Goal: Task Accomplishment & Management: Manage account settings

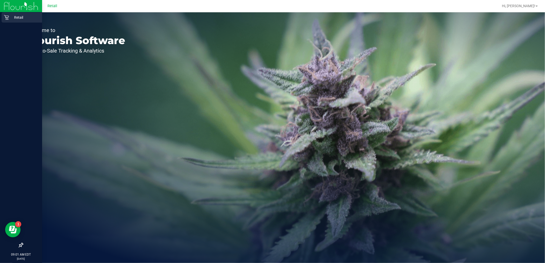
click at [10, 17] on p "Retail" at bounding box center [24, 17] width 31 height 6
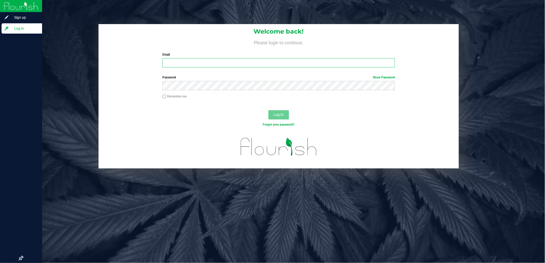
type input "[EMAIL_ADDRESS][DOMAIN_NAME]"
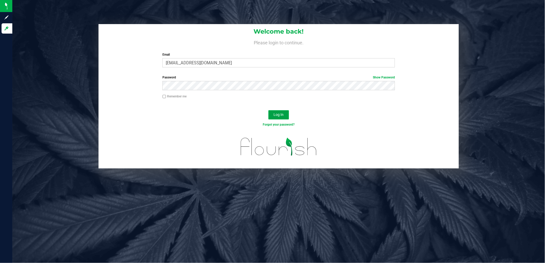
click at [284, 117] on button "Log In" at bounding box center [278, 114] width 21 height 9
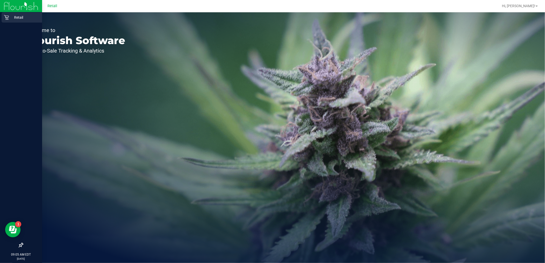
click at [12, 16] on p "Retail" at bounding box center [24, 17] width 31 height 6
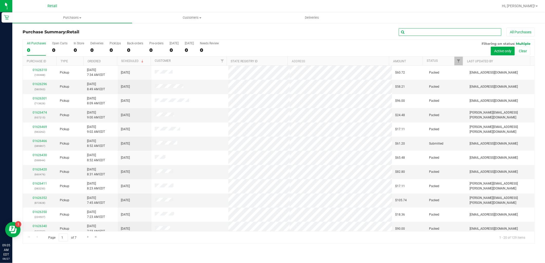
click at [414, 32] on input "text" at bounding box center [450, 32] width 103 height 8
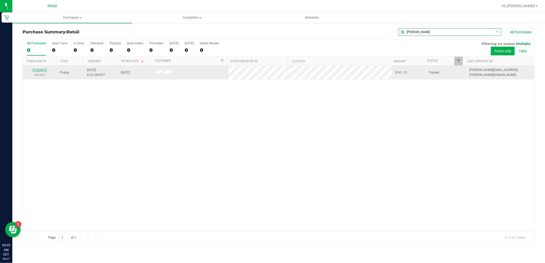
type input "[PERSON_NAME]"
click at [35, 70] on link "01626413" at bounding box center [40, 70] width 14 height 4
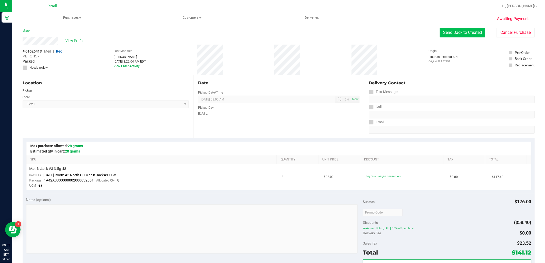
click at [469, 32] on button "Send Back to Created" at bounding box center [462, 33] width 45 height 10
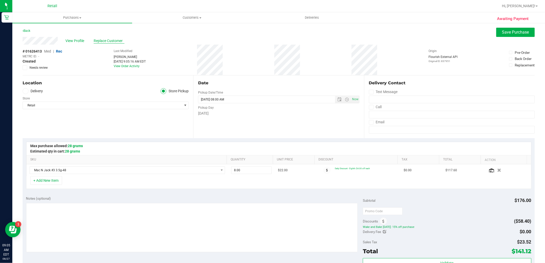
click at [112, 40] on span "Replace Customer" at bounding box center [109, 40] width 31 height 5
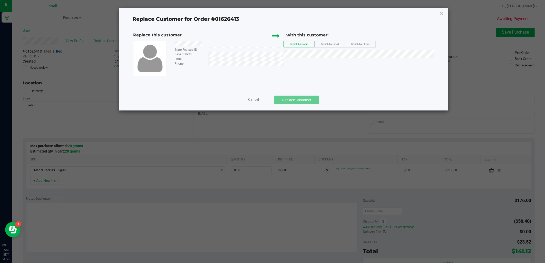
click at [255, 98] on span "Cancel" at bounding box center [253, 100] width 11 height 4
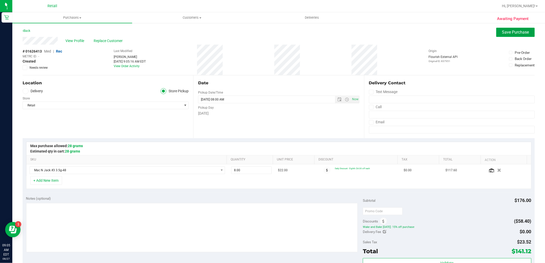
click at [512, 33] on span "Save Purchase" at bounding box center [515, 32] width 27 height 5
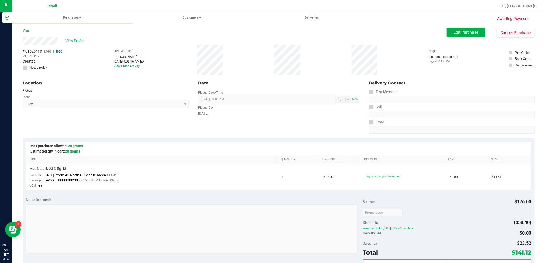
scroll to position [85, 0]
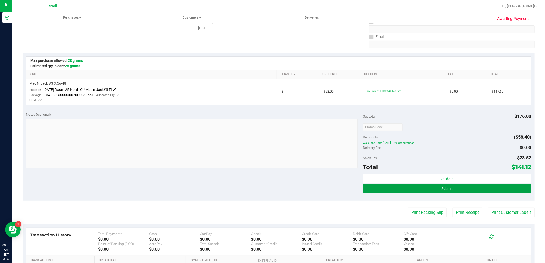
click at [453, 189] on button "Submit" at bounding box center [447, 188] width 168 height 9
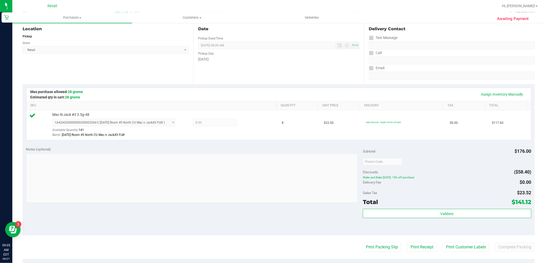
scroll to position [114, 0]
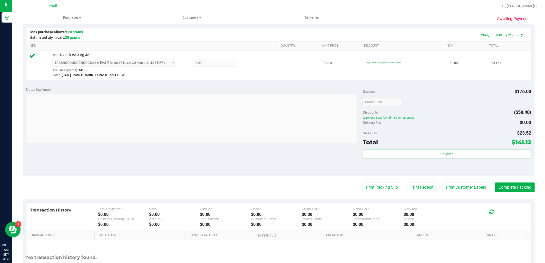
click at [512, 181] on purchase-details "Back Edit Purchase Cancel Purchase View Profile # 01626413 Med | Rec METRC ID: …" at bounding box center [279, 105] width 512 height 382
click at [511, 191] on button "Complete Packing" at bounding box center [515, 188] width 40 height 10
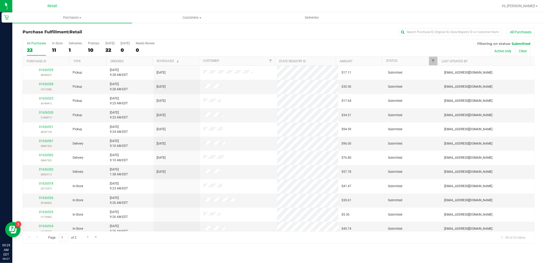
click at [37, 50] on div "22" at bounding box center [36, 50] width 19 height 6
click at [0, 0] on input "All Purchases 22" at bounding box center [0, 0] width 0 height 0
click at [77, 17] on span "Purchases" at bounding box center [72, 17] width 120 height 5
click at [79, 34] on li "Fulfillment" at bounding box center [72, 37] width 120 height 6
